Goal: Information Seeking & Learning: Learn about a topic

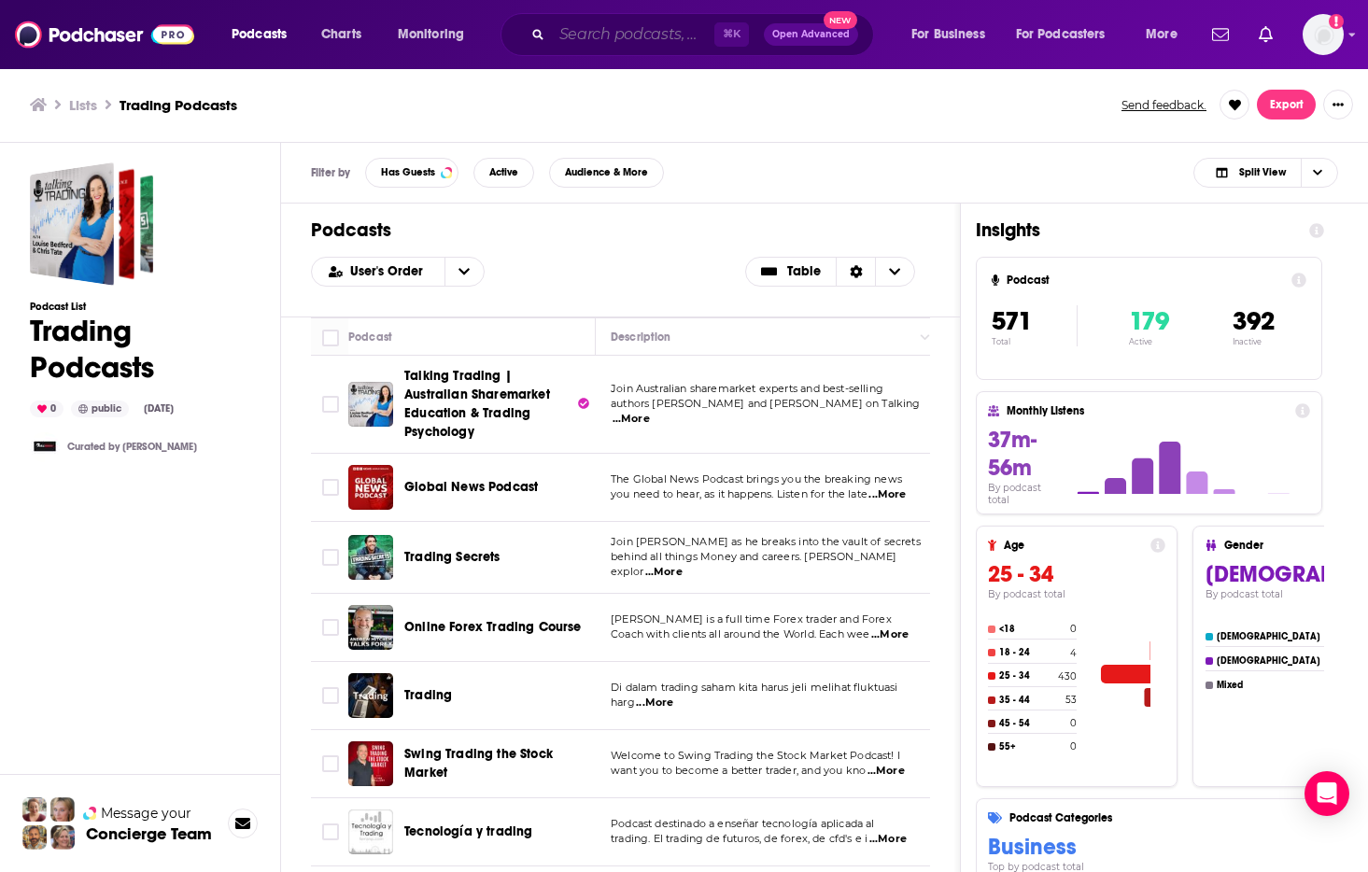
click at [606, 43] on input "Search podcasts, credits, & more..." at bounding box center [633, 35] width 162 height 30
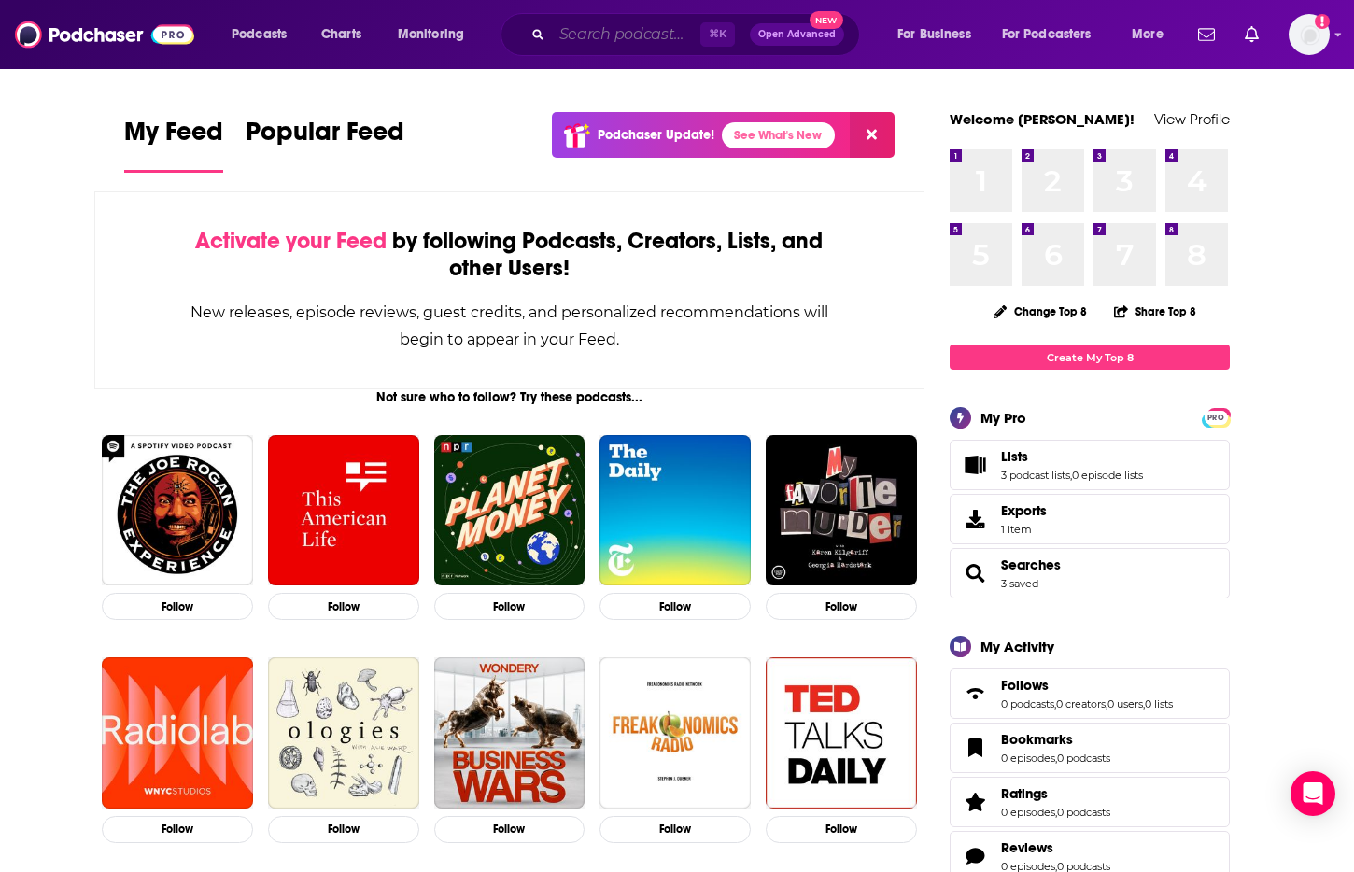
click at [596, 21] on input "Search podcasts, credits, & more..." at bounding box center [626, 35] width 148 height 30
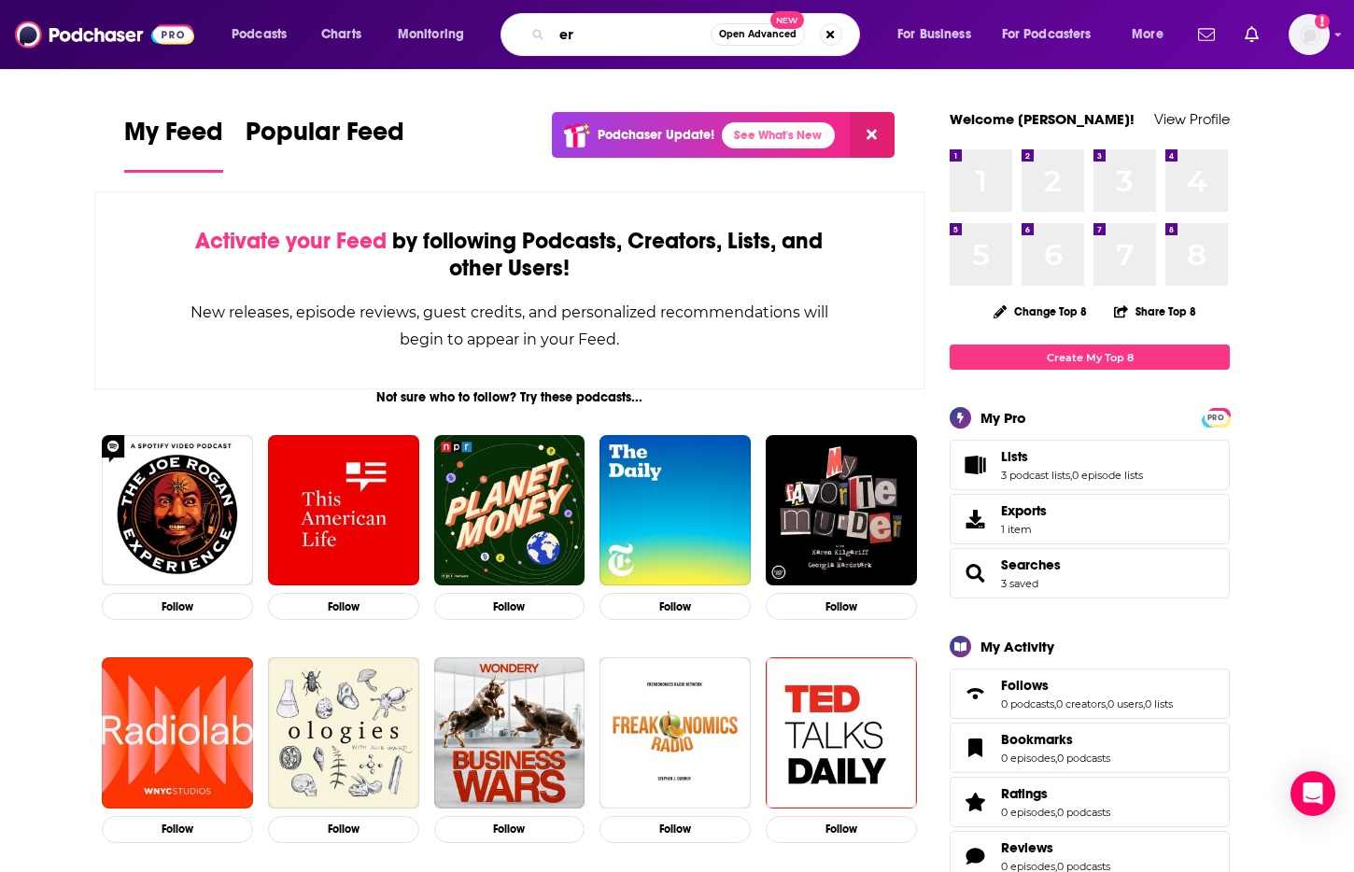
type input "e"
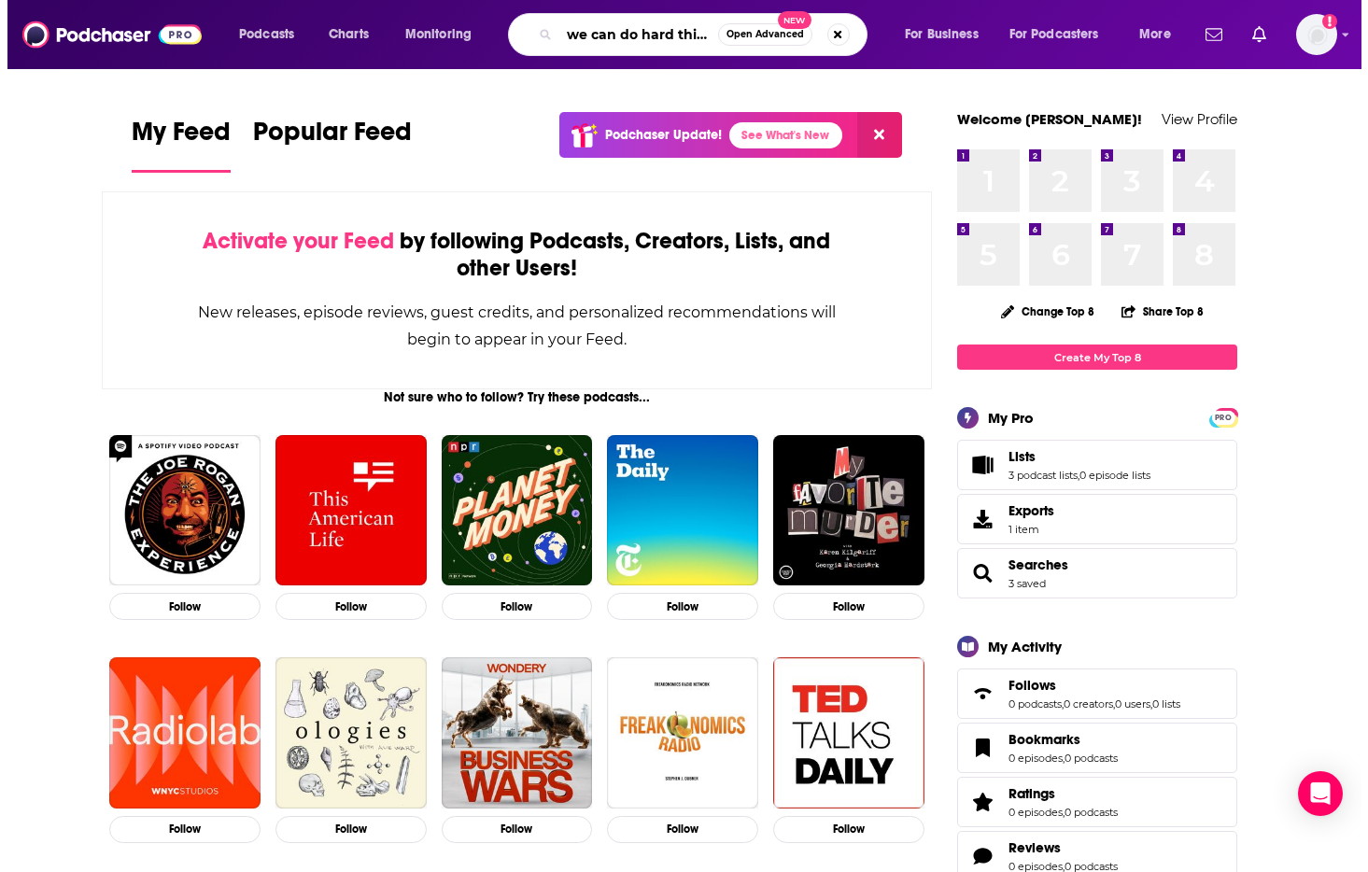
scroll to position [0, 11]
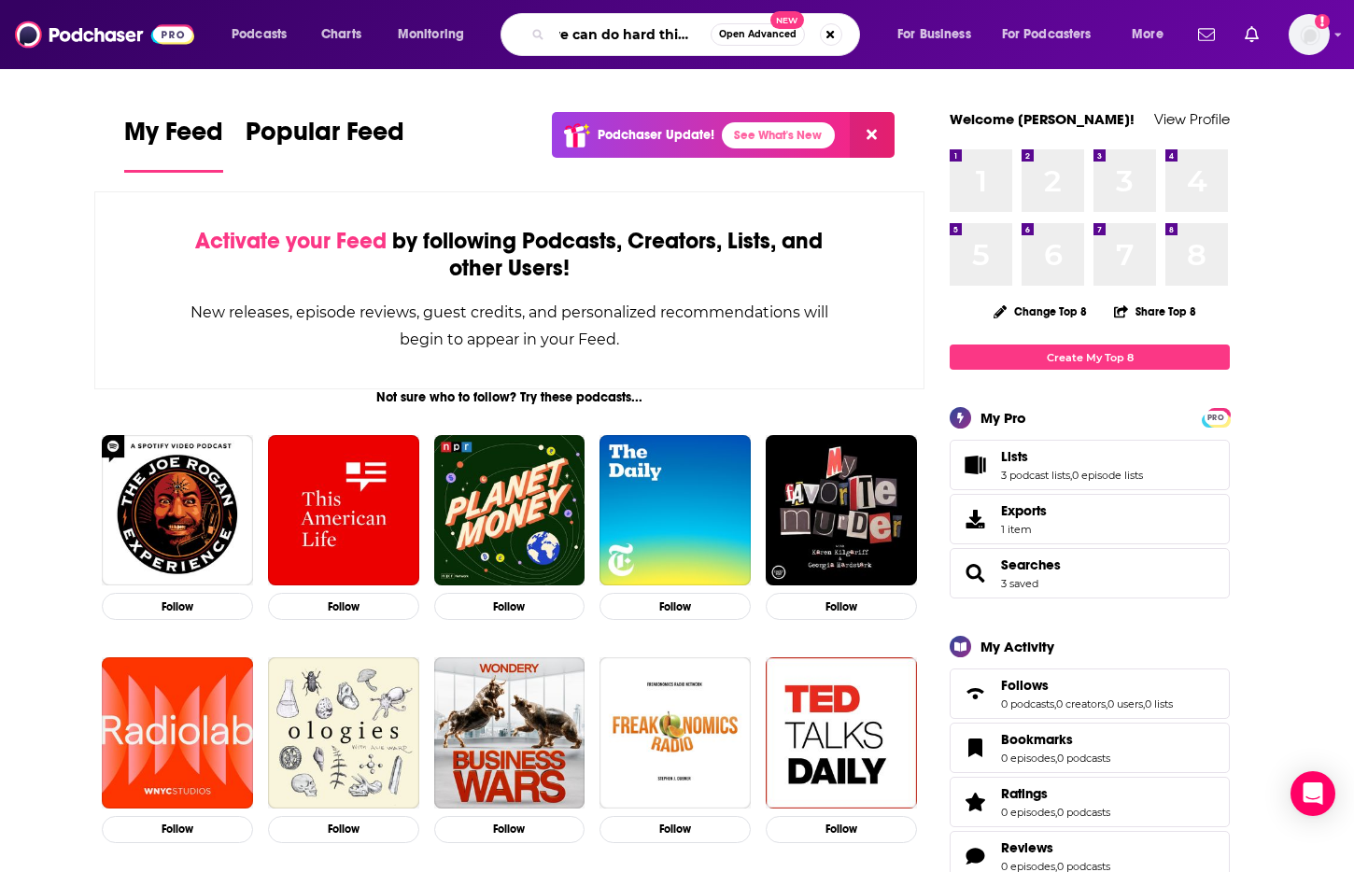
type input "we can do hard things"
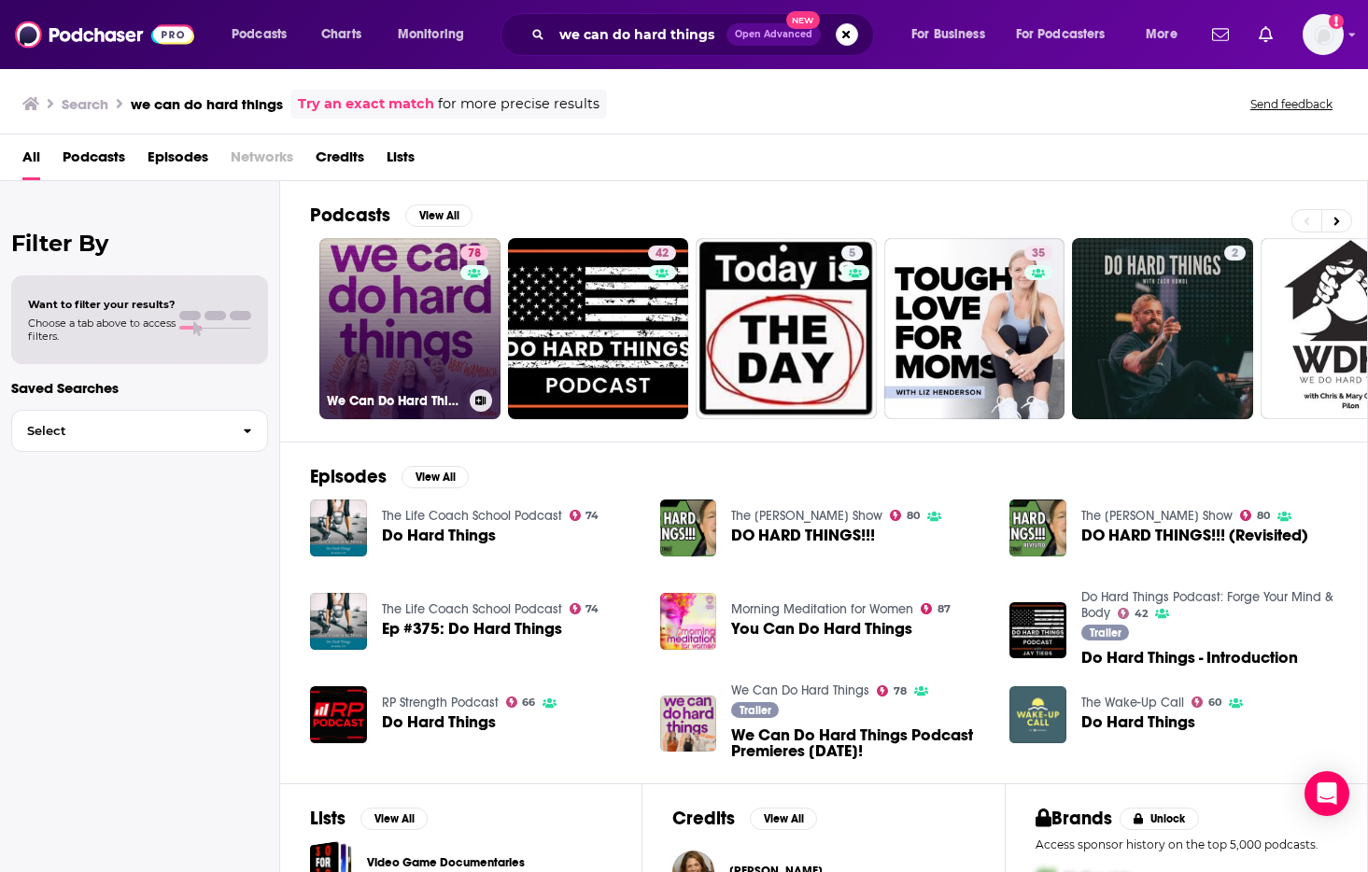
click at [438, 358] on link "78 We Can Do Hard Things" at bounding box center [409, 328] width 181 height 181
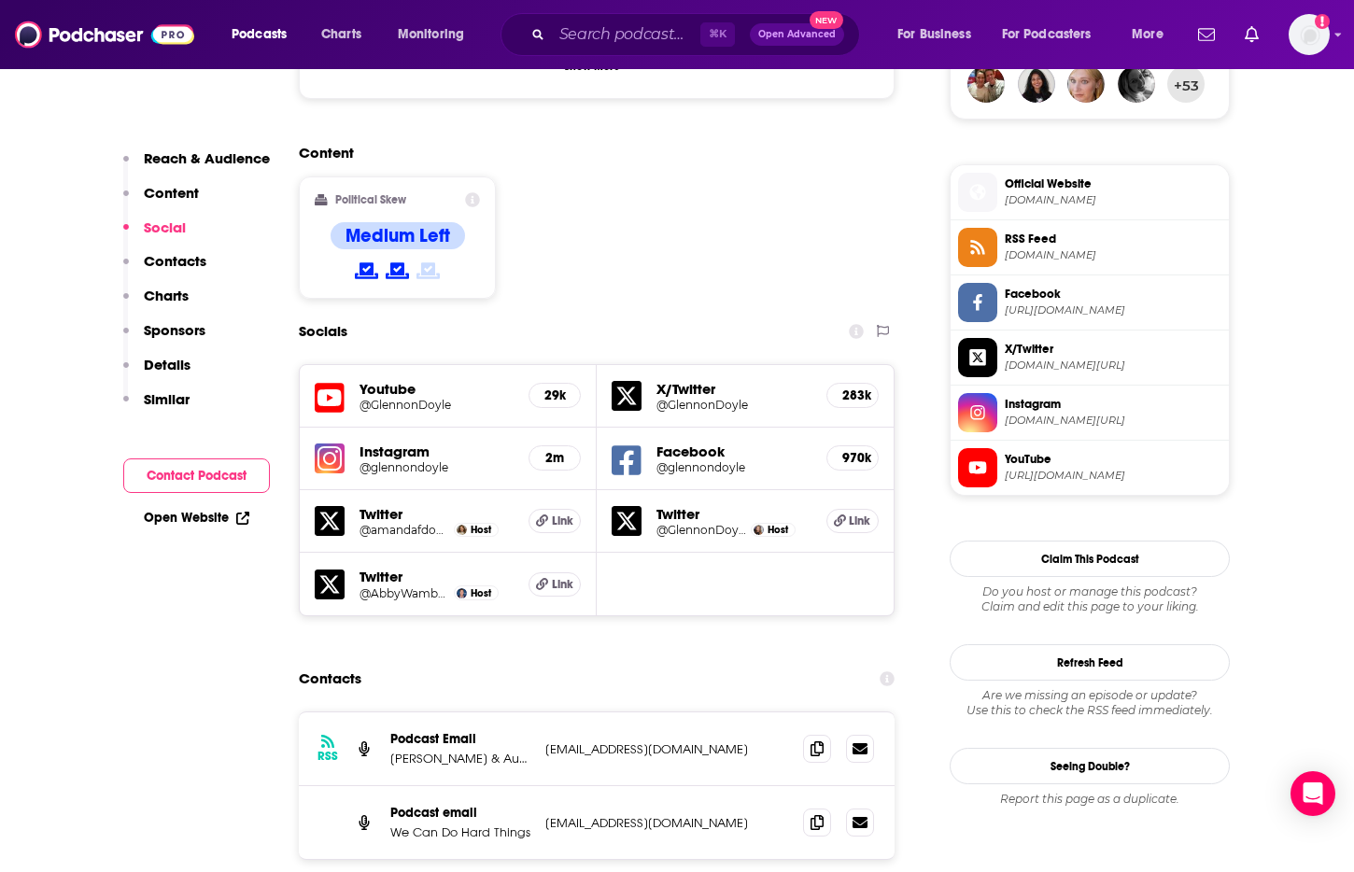
scroll to position [1446, 0]
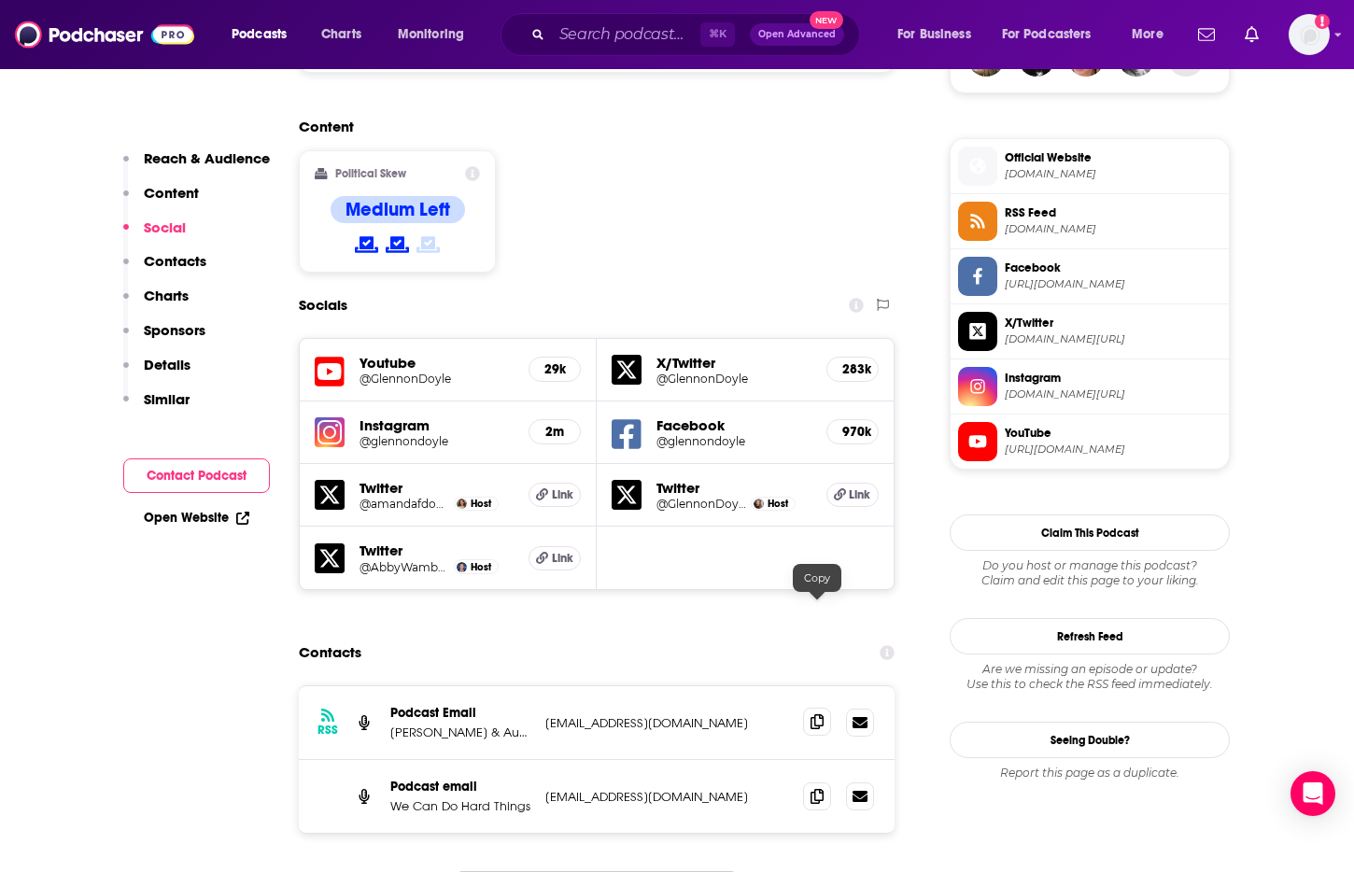
click at [812, 714] on icon at bounding box center [816, 721] width 13 height 15
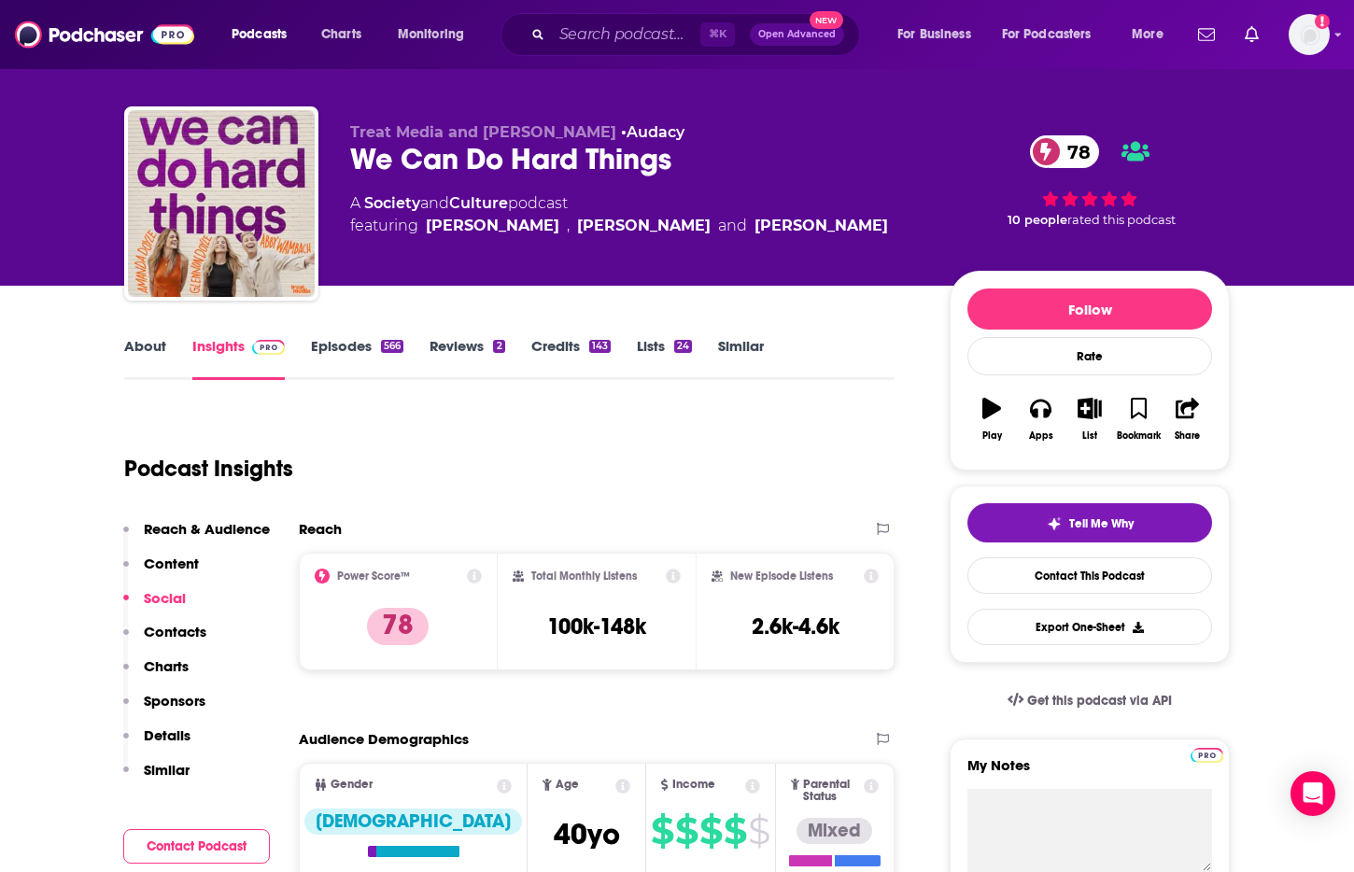
scroll to position [0, 0]
